Goal: Browse casually

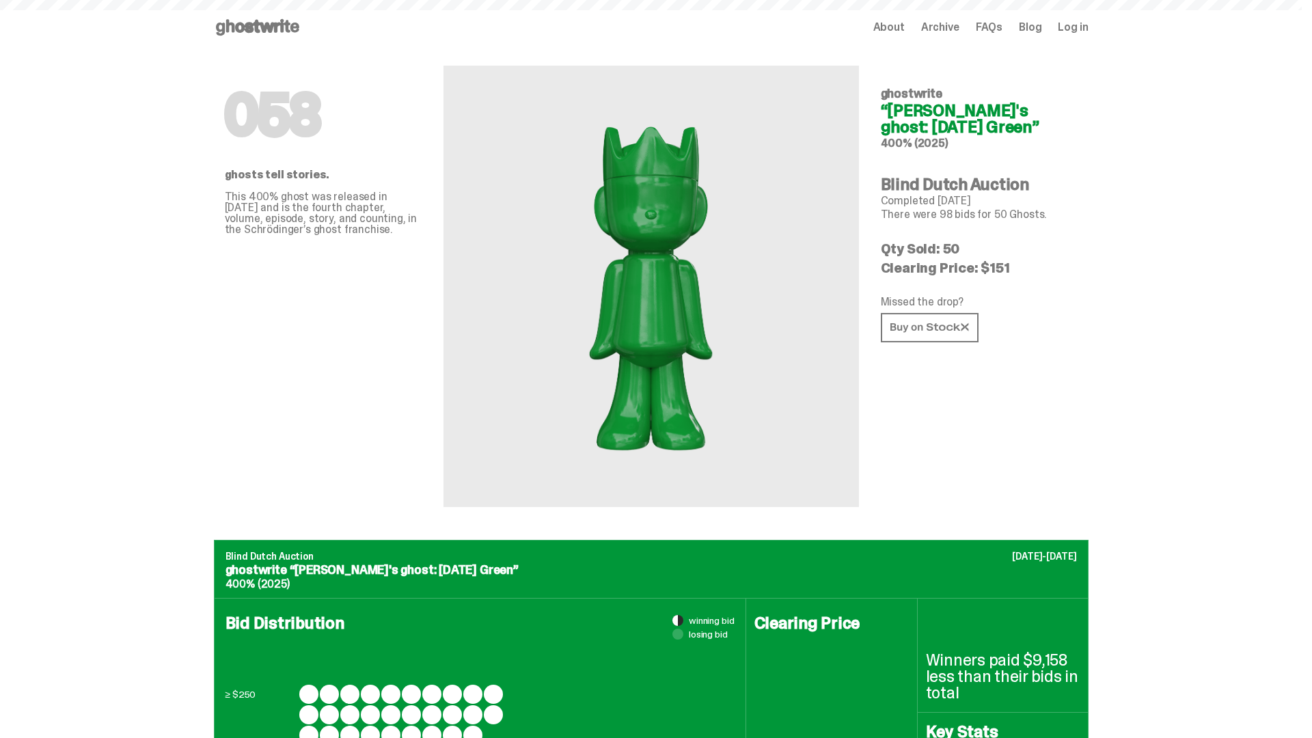
scroll to position [664, 0]
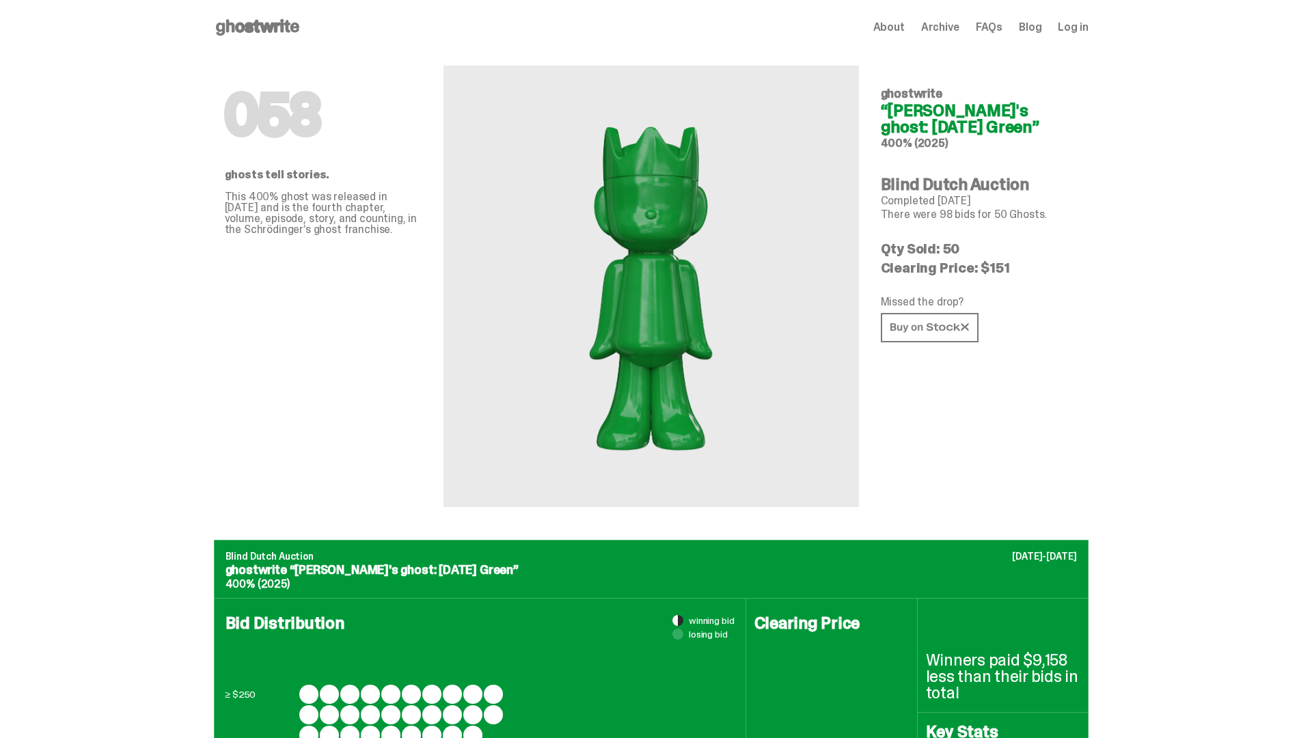
scroll to position [1329, 0]
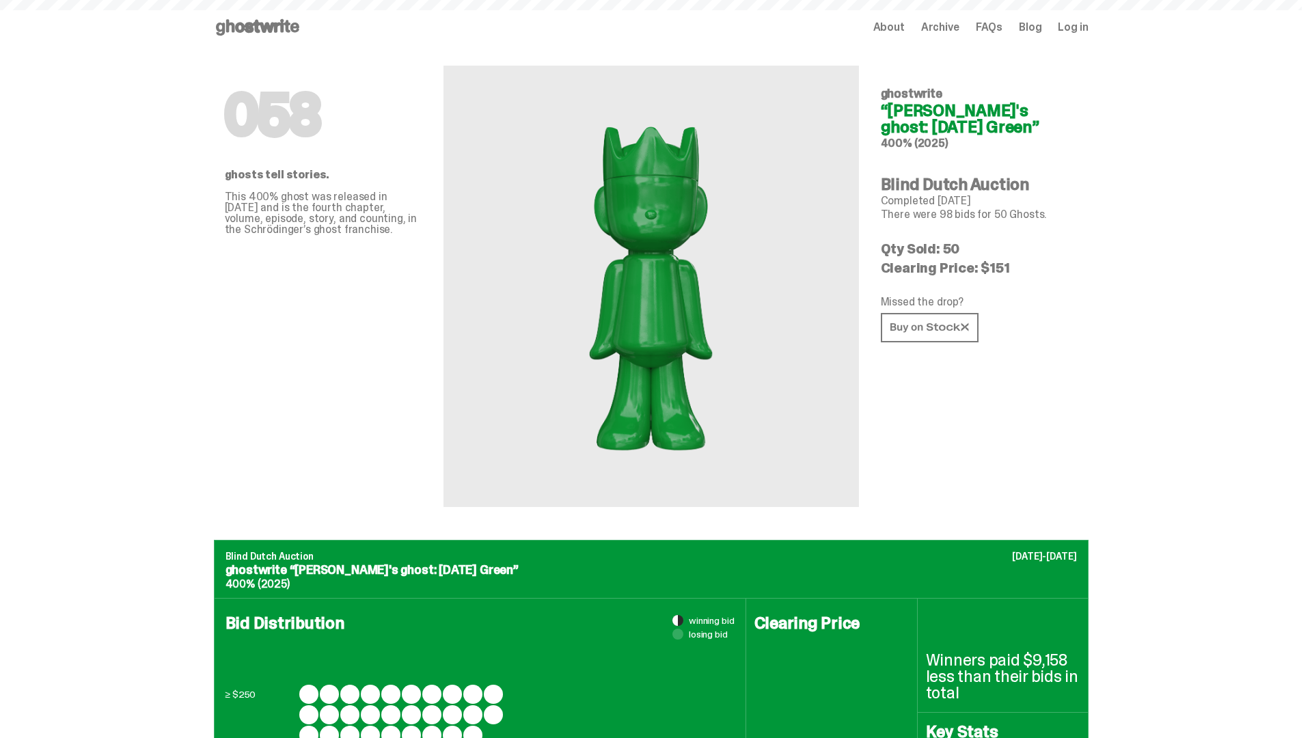
scroll to position [1784, 0]
